Goal: Information Seeking & Learning: Check status

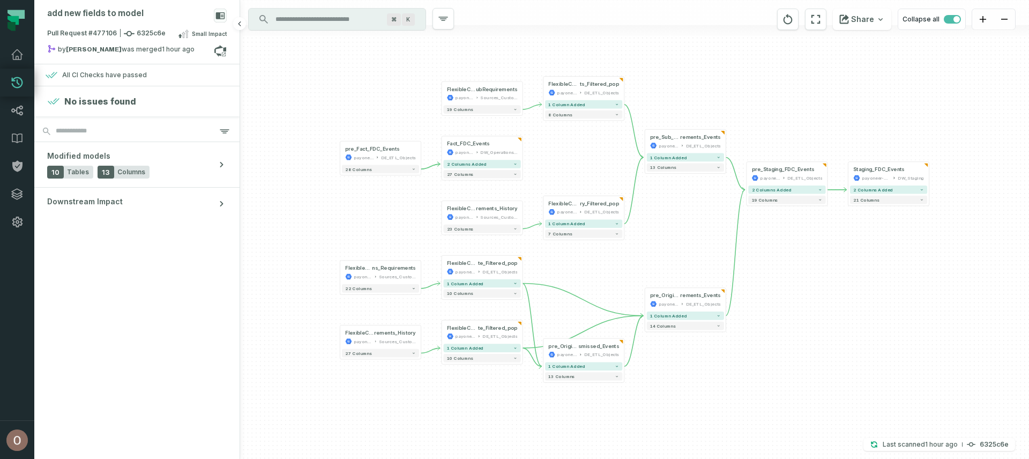
click at [122, 71] on div "All CI Checks have passed" at bounding box center [104, 75] width 85 height 9
click at [113, 79] on div "All CI Checks have passed" at bounding box center [137, 75] width 184 height 13
click at [100, 100] on h4 "No issues found" at bounding box center [100, 101] width 72 height 13
click at [135, 50] on div "by [PERSON_NAME] was merged [DATE] 12:20:46 PM" at bounding box center [130, 50] width 167 height 13
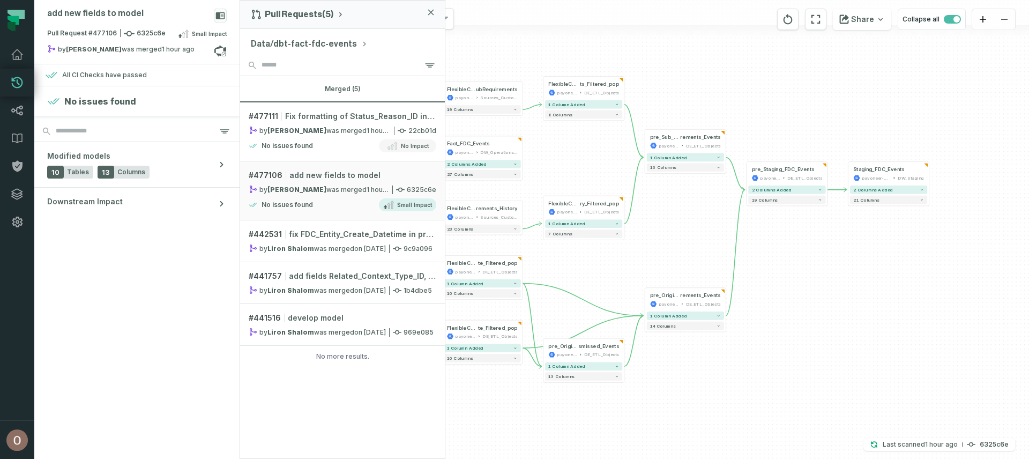
click at [432, 13] on icon "button" at bounding box center [431, 12] width 5 height 5
